Goal: Use online tool/utility: Utilize a website feature to perform a specific function

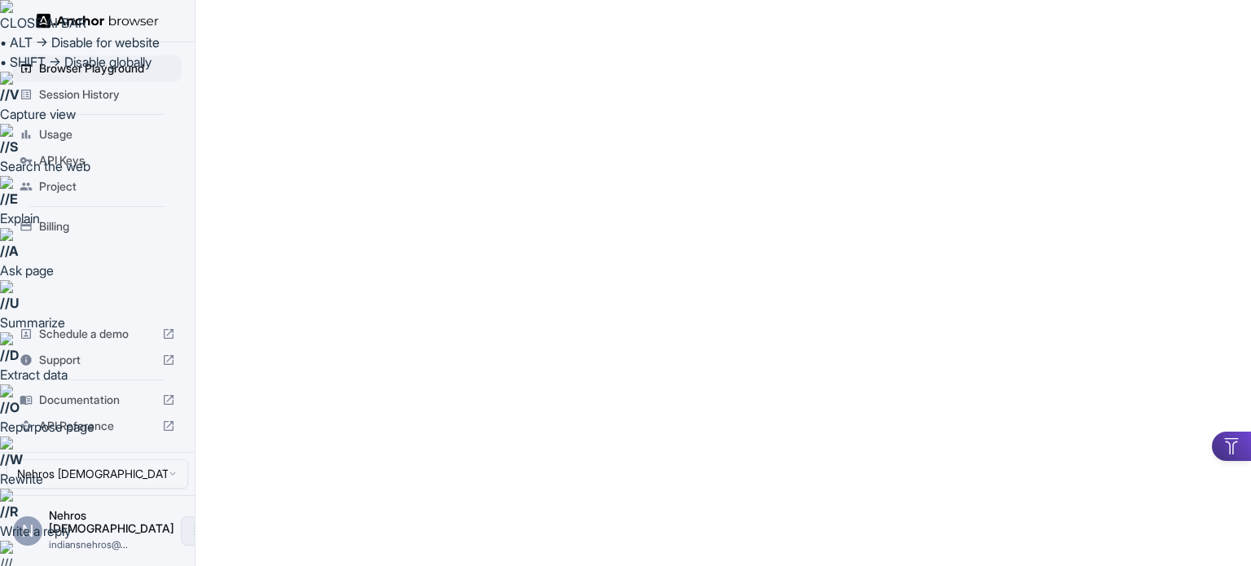
click at [189, 537] on icon "Open menu" at bounding box center [195, 530] width 13 height 13
click at [273, 472] on div at bounding box center [625, 283] width 1251 height 566
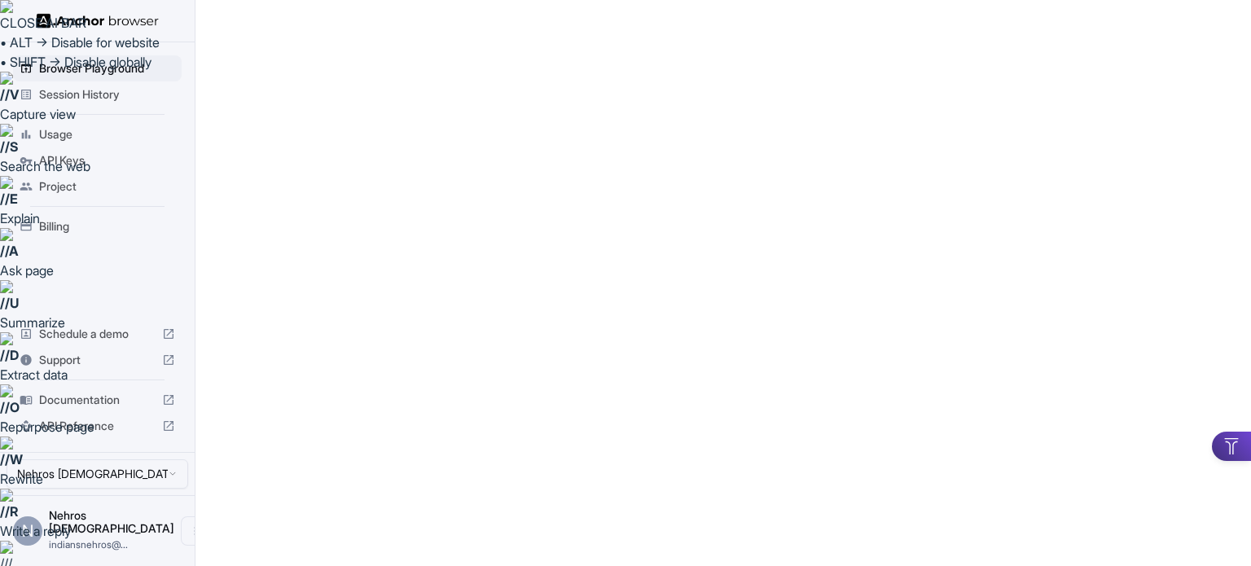
click at [52, 230] on span "Billing" at bounding box center [107, 226] width 136 height 16
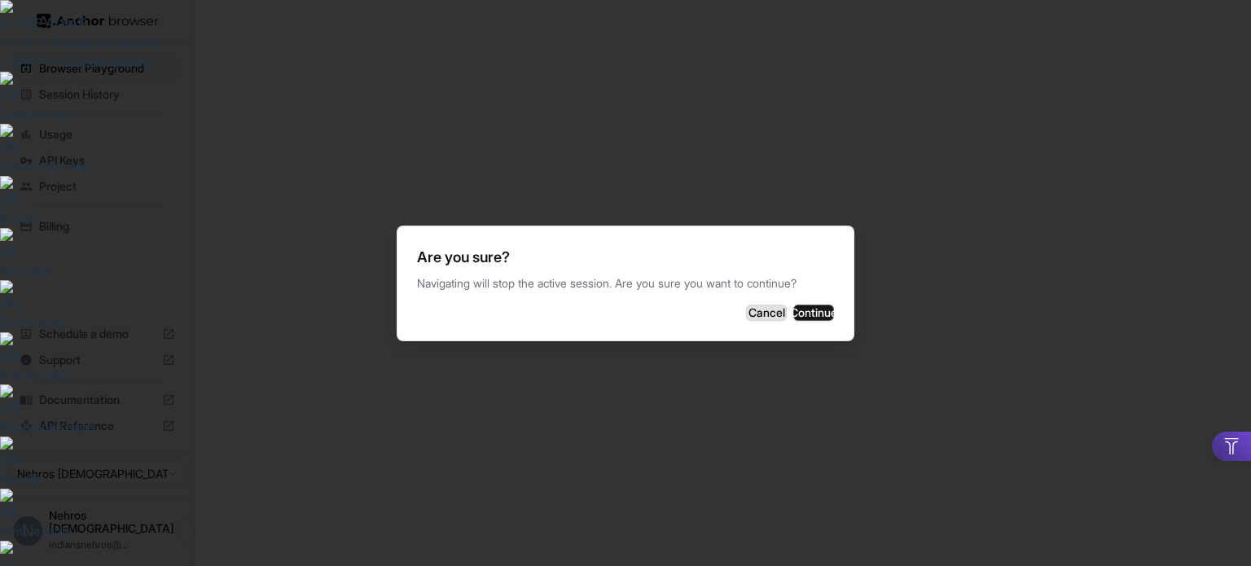
click at [746, 305] on button "Cancel" at bounding box center [766, 313] width 41 height 16
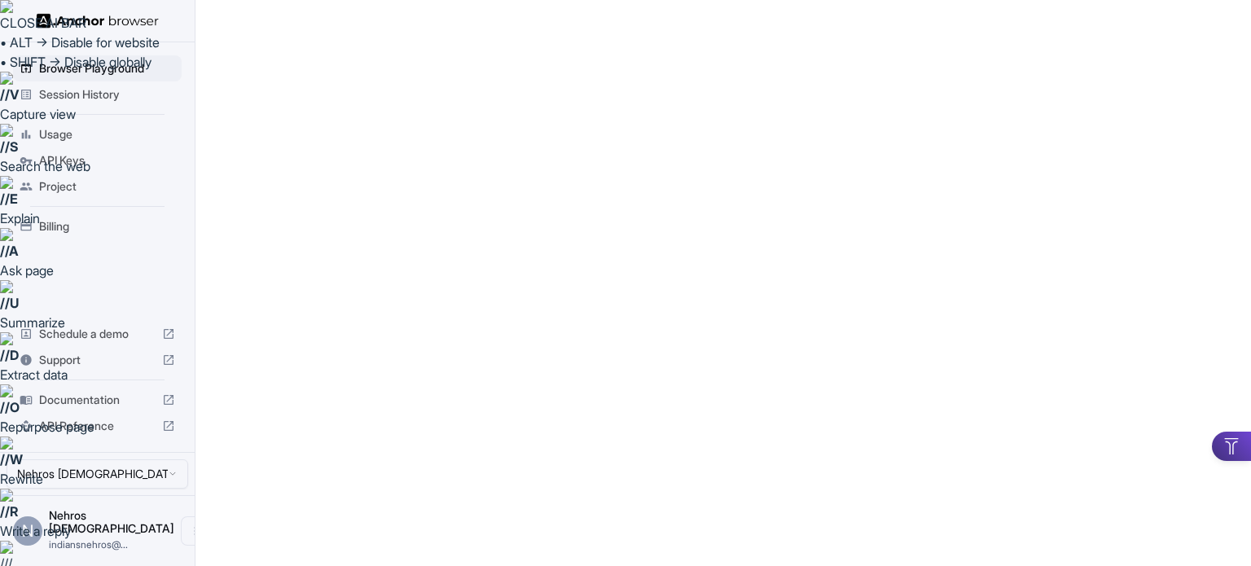
click at [52, 163] on span "API Keys" at bounding box center [107, 160] width 136 height 16
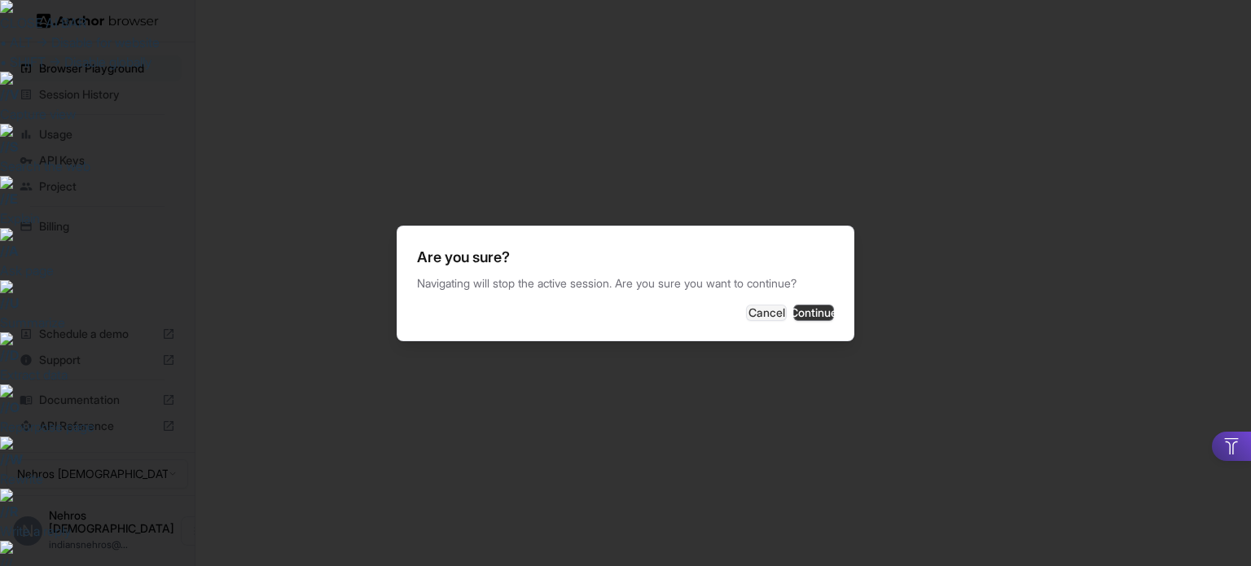
click at [793, 309] on button "Continue" at bounding box center [813, 313] width 41 height 16
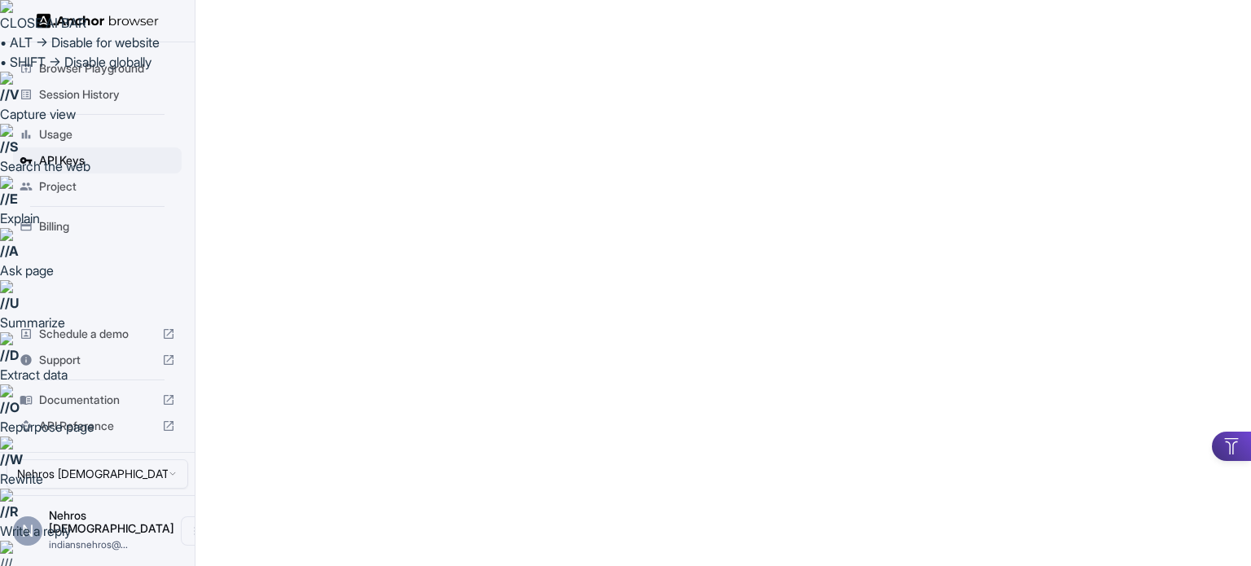
click at [93, 126] on span "Usage" at bounding box center [107, 134] width 136 height 16
click at [104, 71] on span "Browser Playground" at bounding box center [107, 68] width 136 height 16
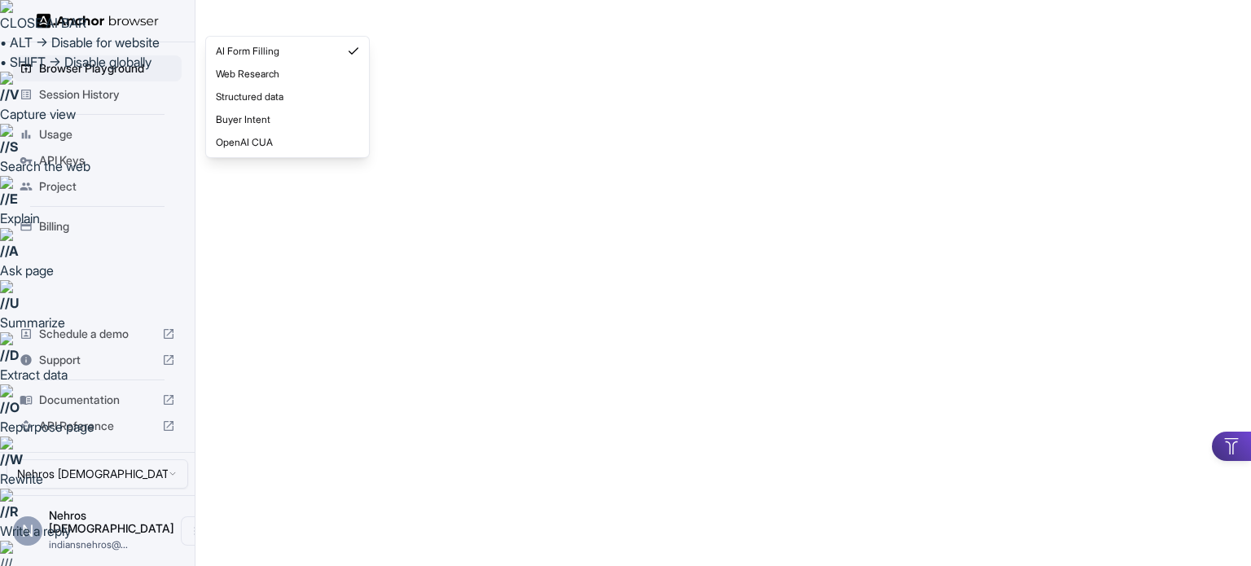
type textarea "**********"
